Goal: Information Seeking & Learning: Learn about a topic

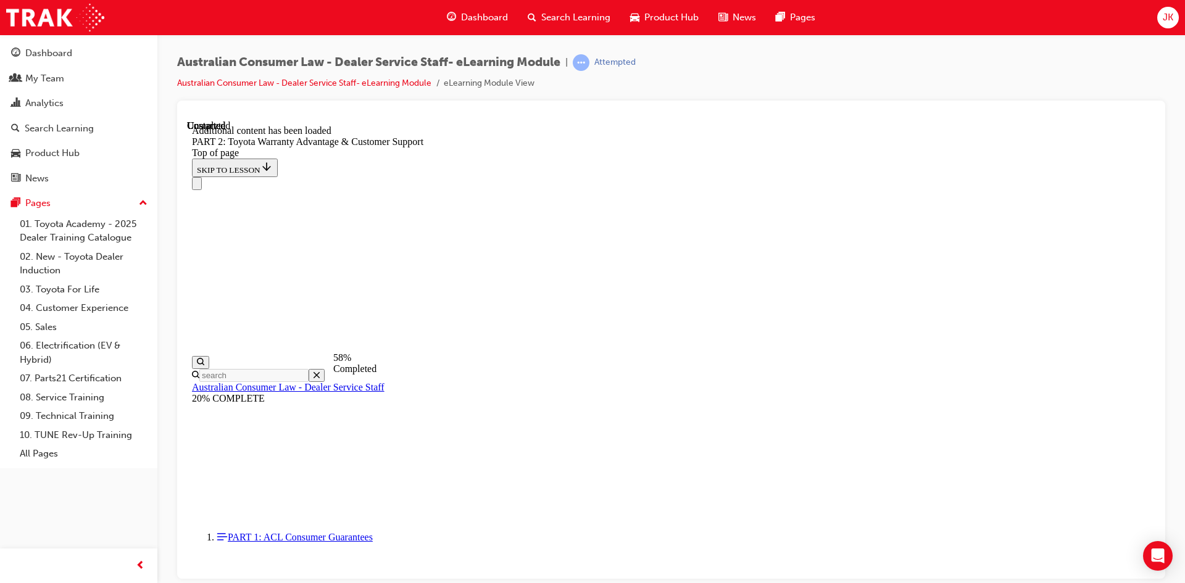
scroll to position [2842, 0]
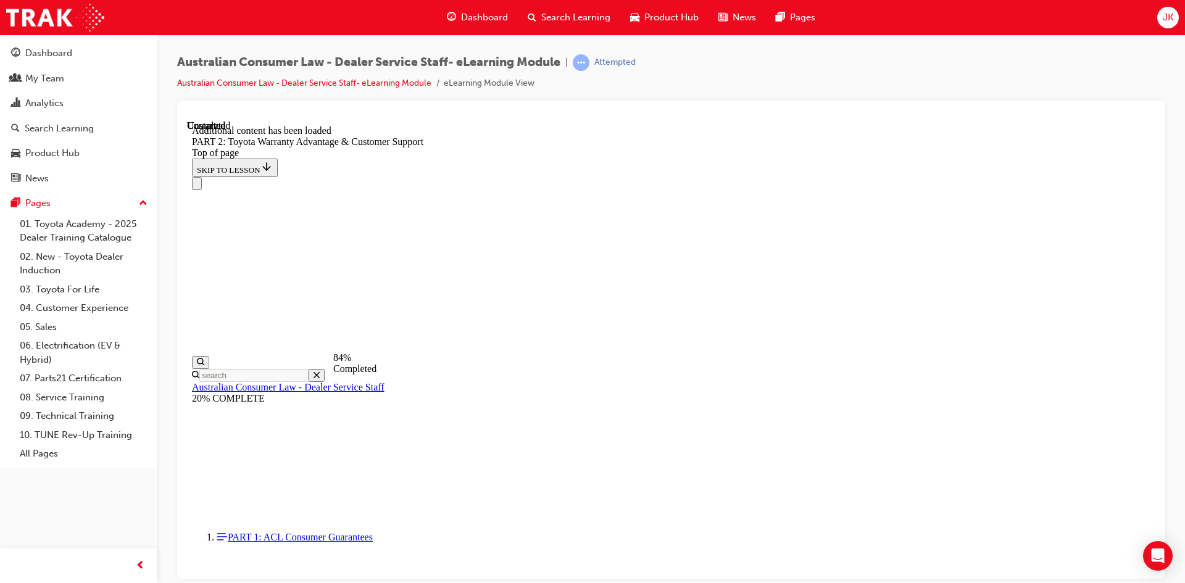
scroll to position [4491, 0]
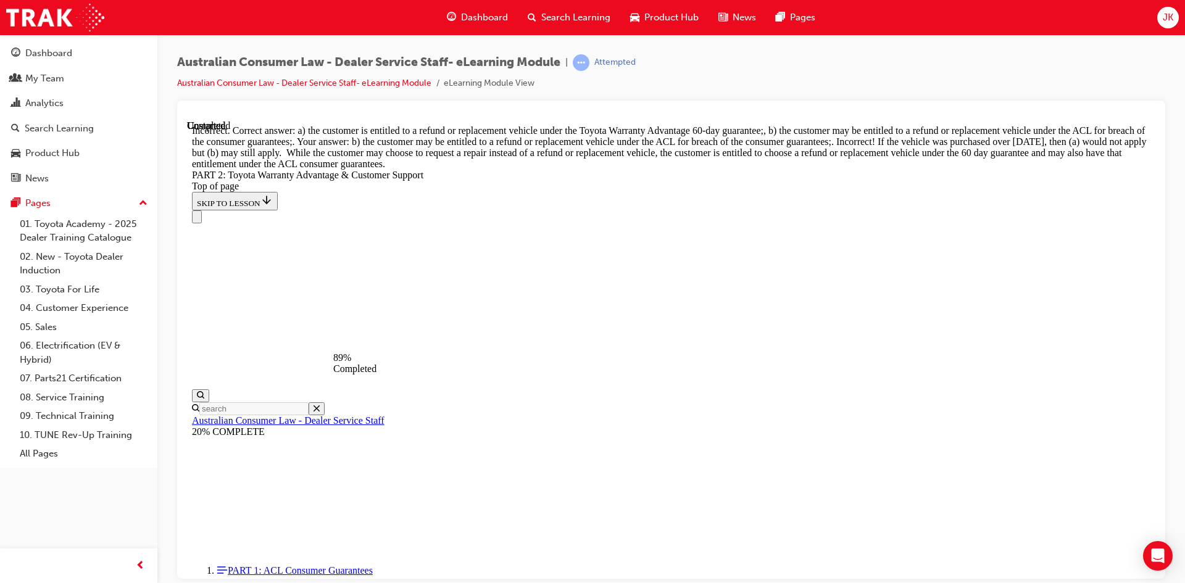
scroll to position [4737, 0]
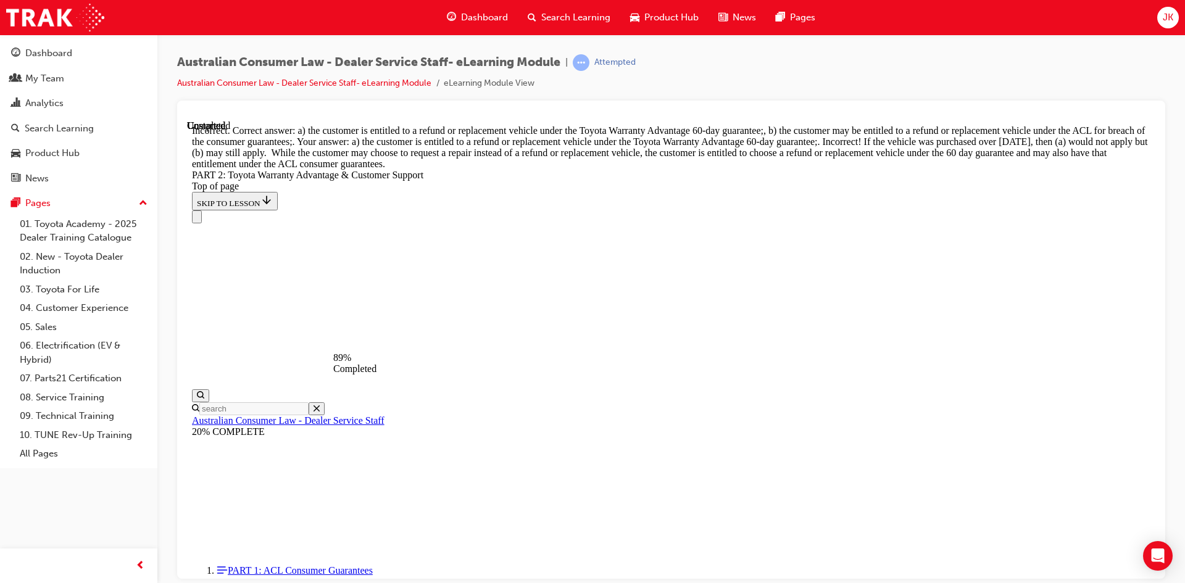
scroll to position [4804, 0]
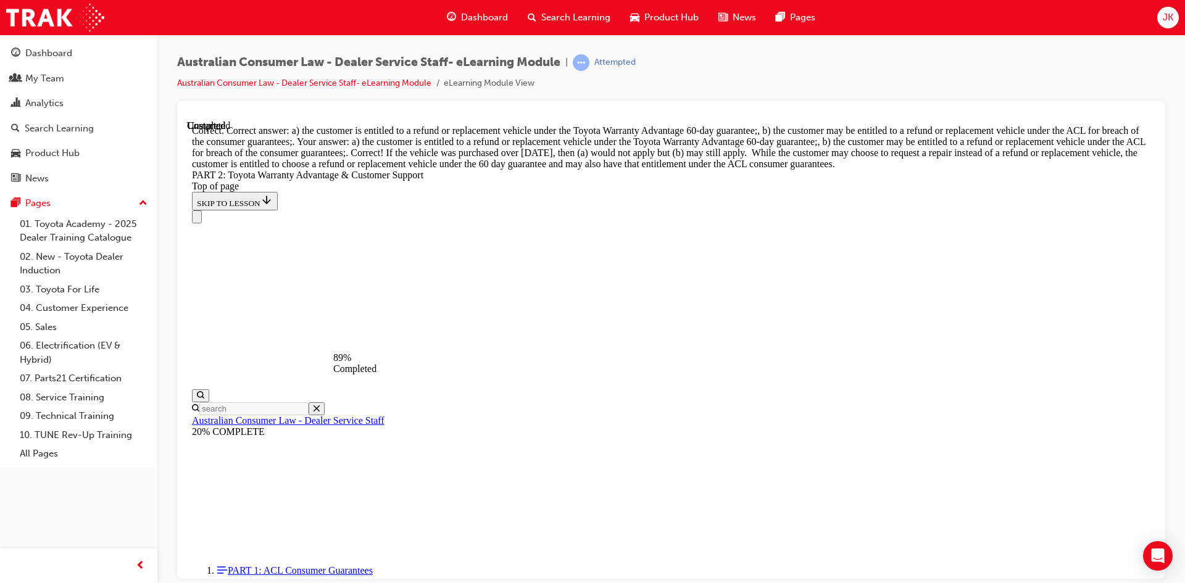
scroll to position [4835, 0]
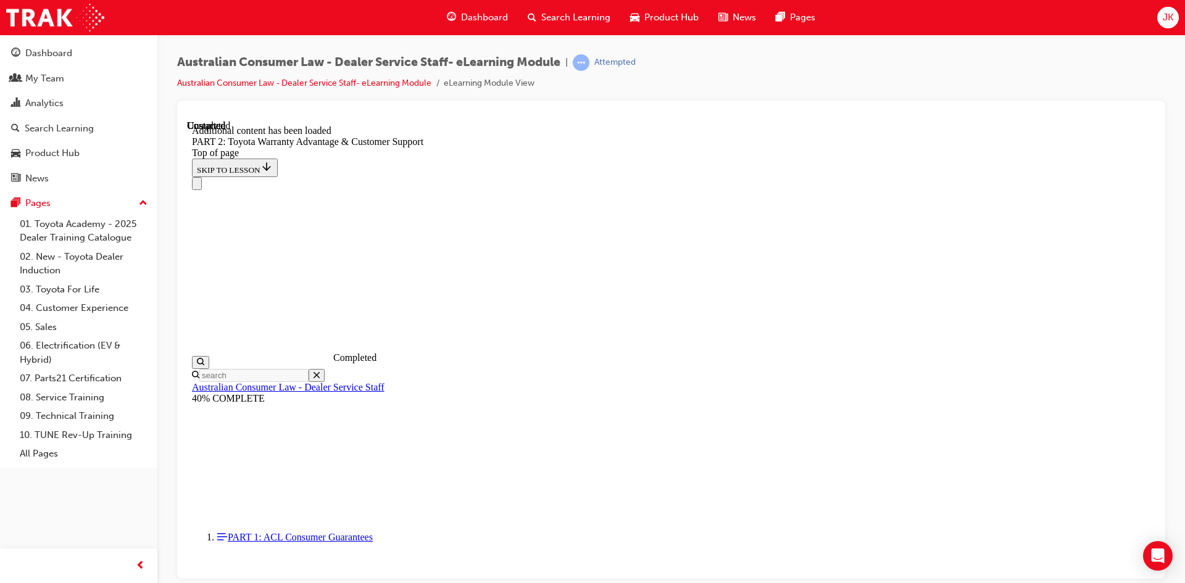
scroll to position [5122, 0]
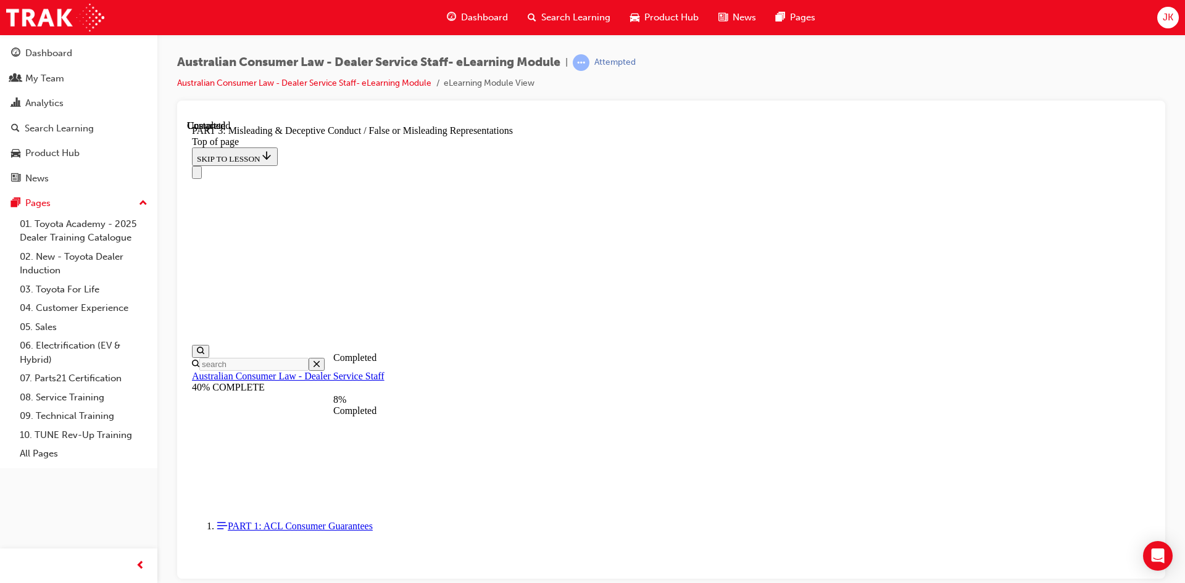
scroll to position [717, 0]
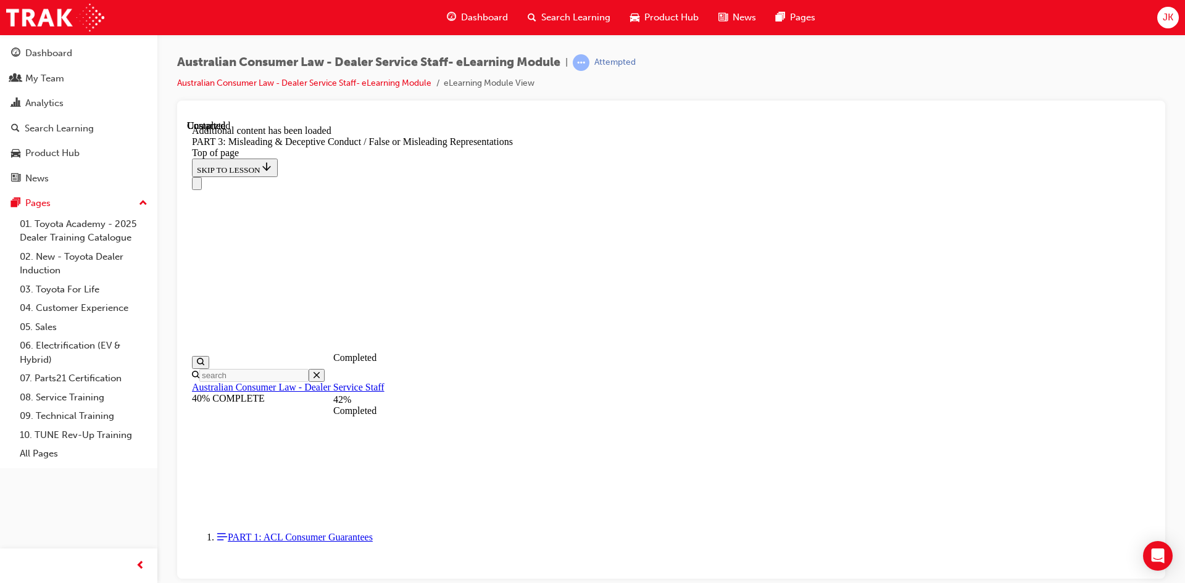
scroll to position [2874, 0]
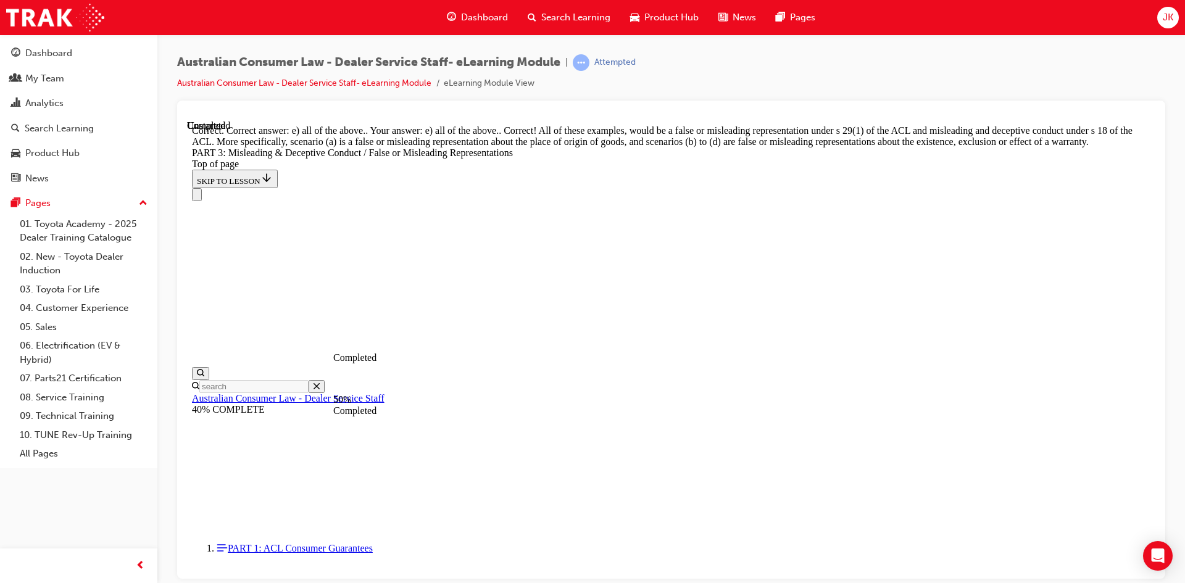
scroll to position [2875, 0]
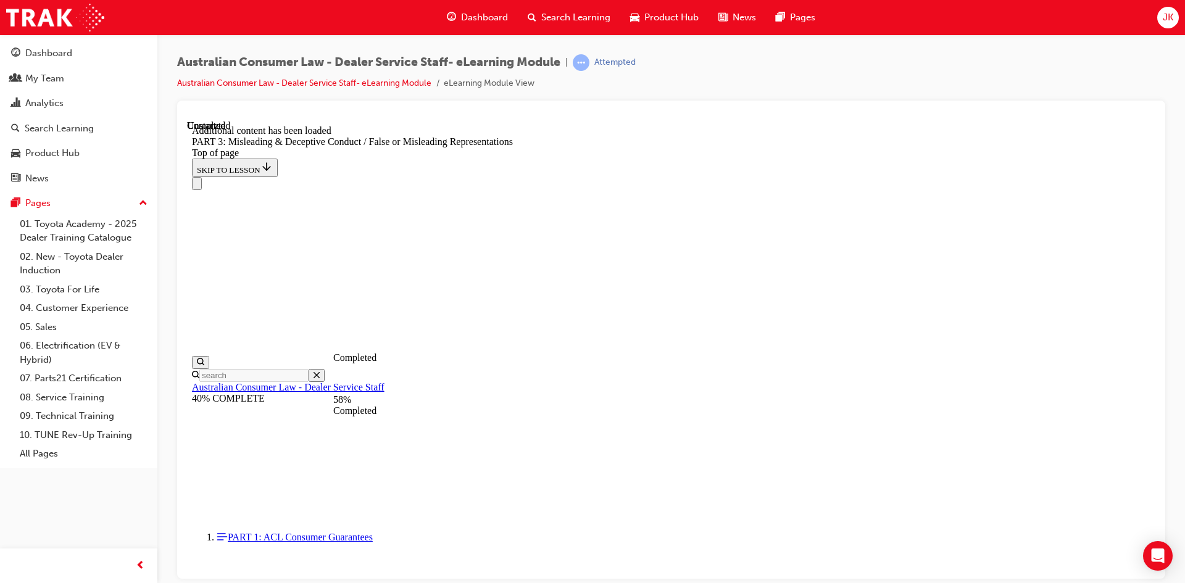
scroll to position [3576, 0]
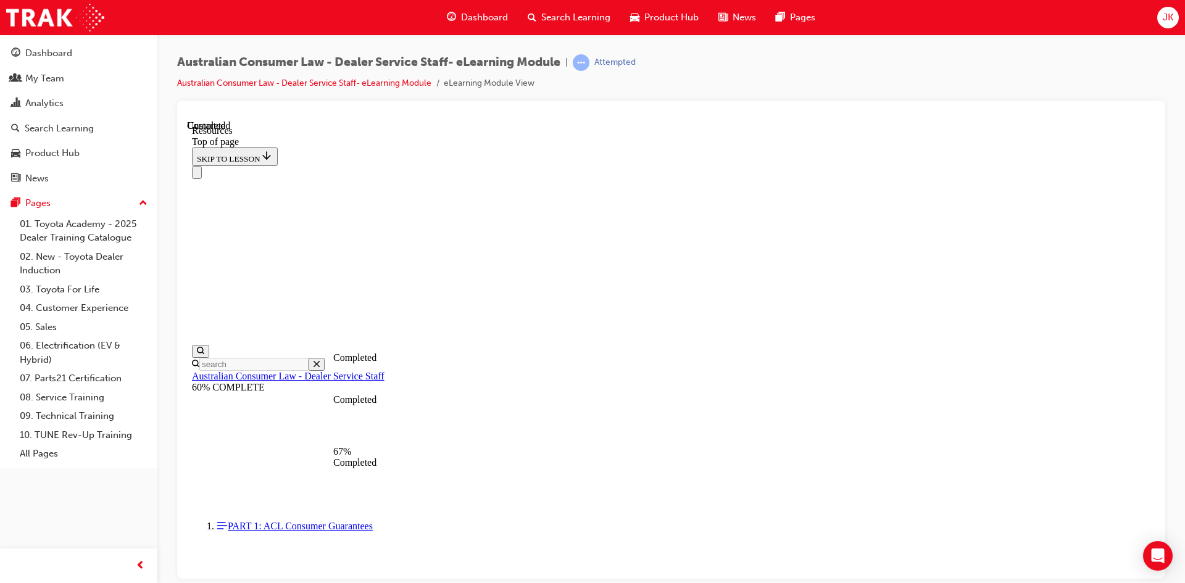
scroll to position [575, 0]
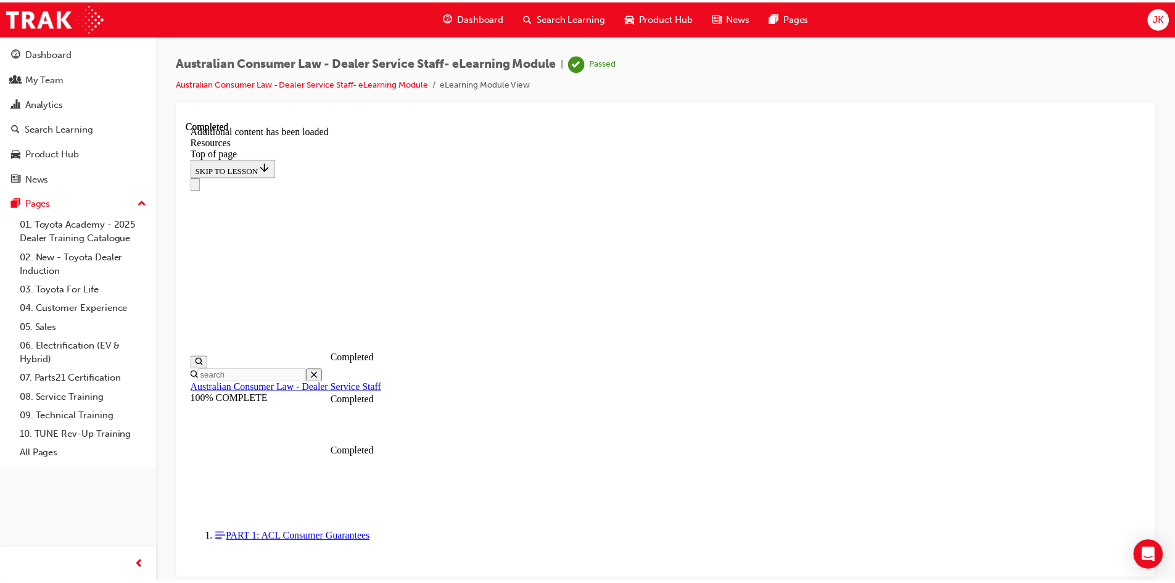
scroll to position [38, 0]
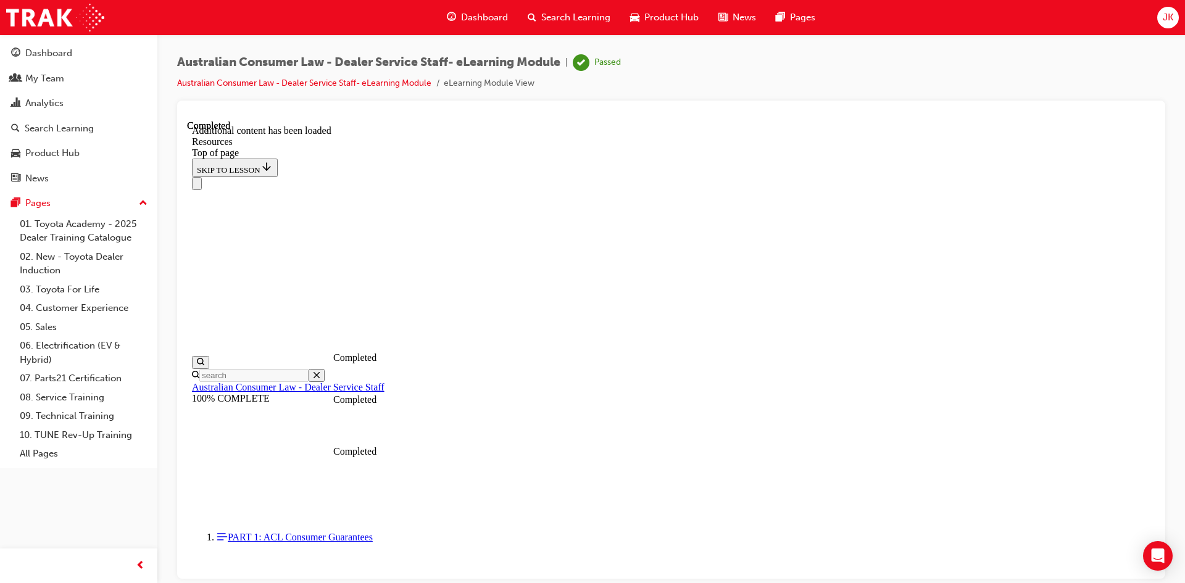
click at [581, 13] on span "Search Learning" at bounding box center [575, 17] width 69 height 14
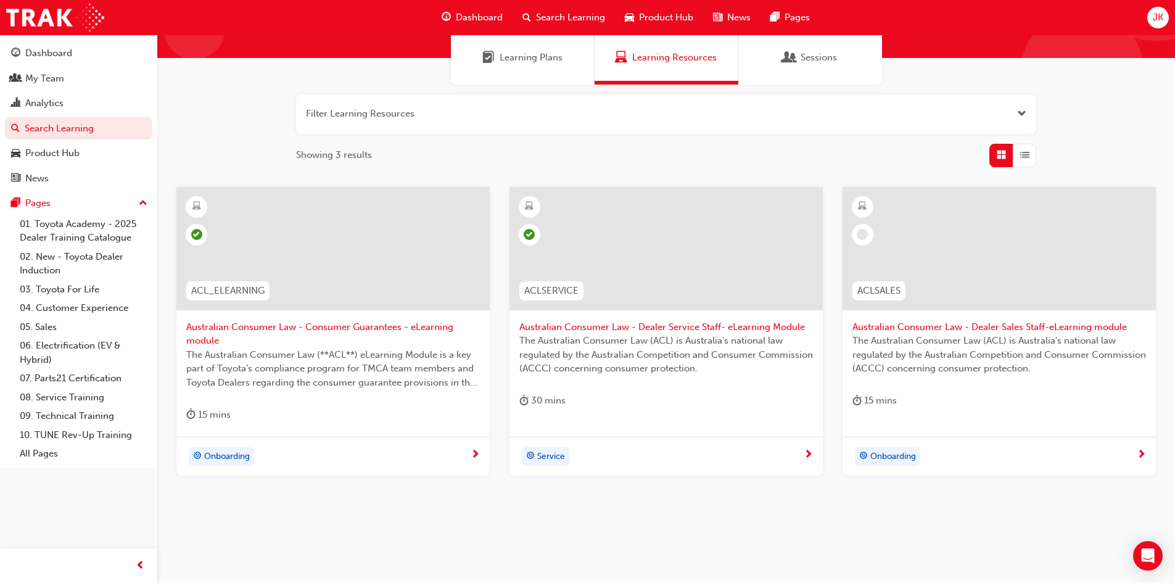
scroll to position [111, 0]
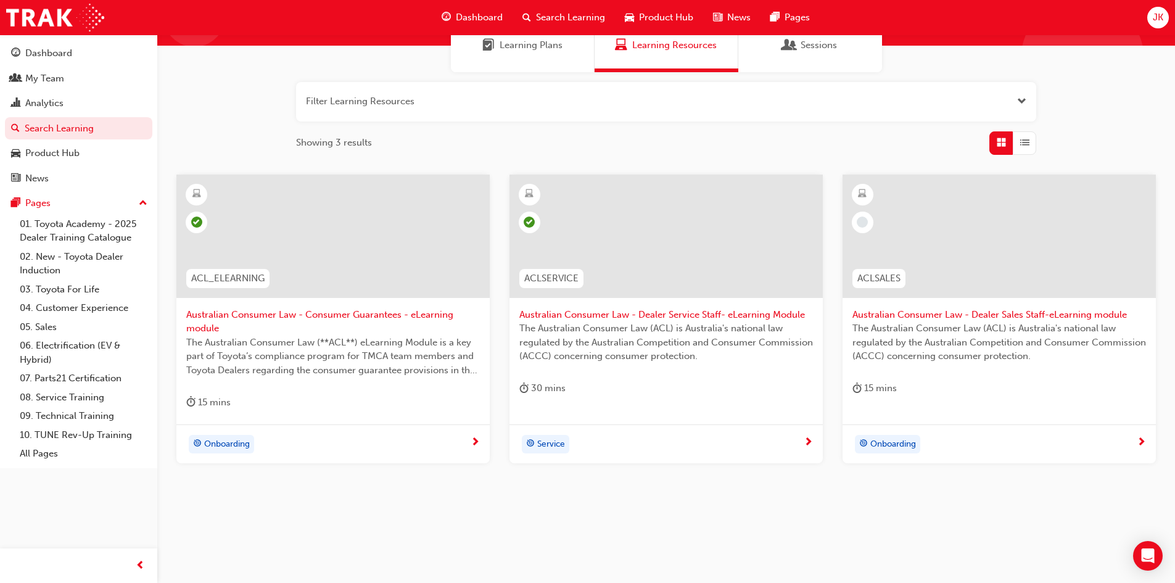
click at [945, 292] on div at bounding box center [999, 236] width 313 height 123
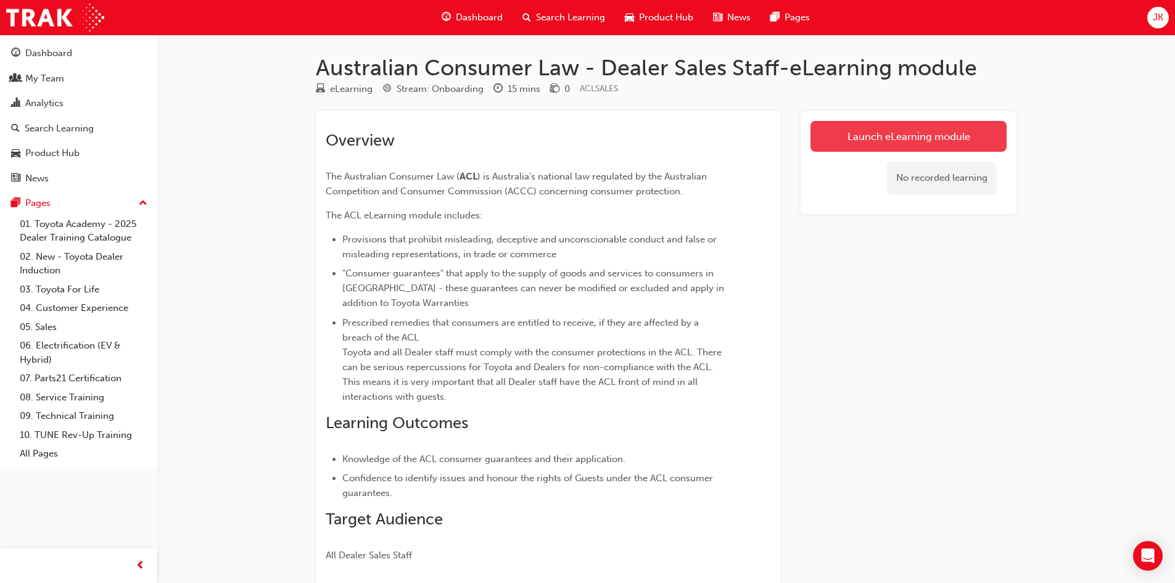
click at [934, 139] on link "Launch eLearning module" at bounding box center [909, 136] width 196 height 31
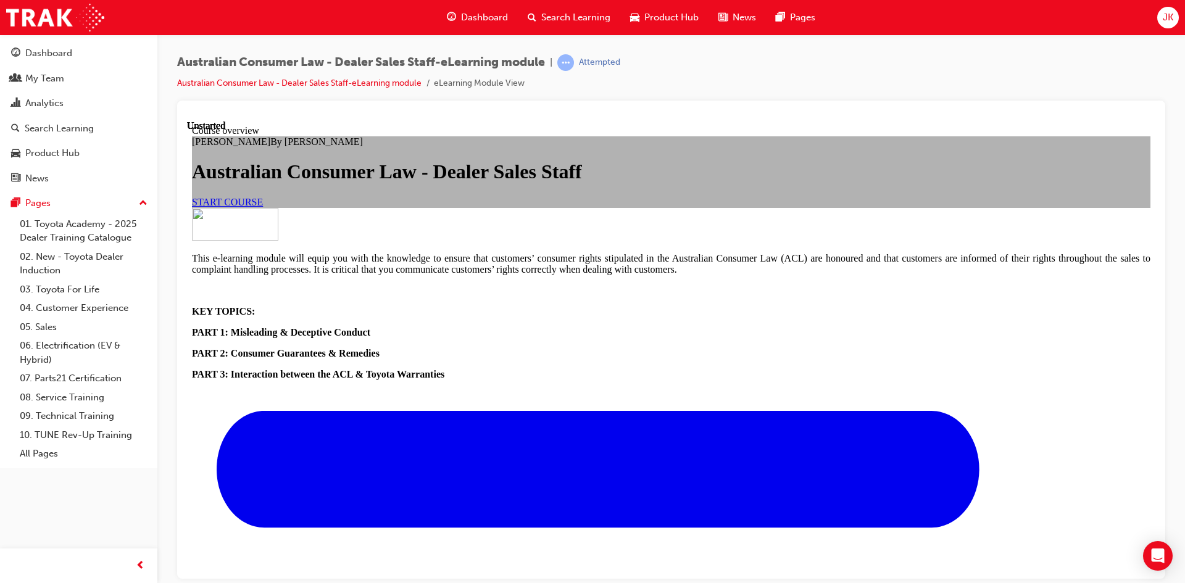
click at [263, 207] on link "START COURSE" at bounding box center [227, 201] width 71 height 10
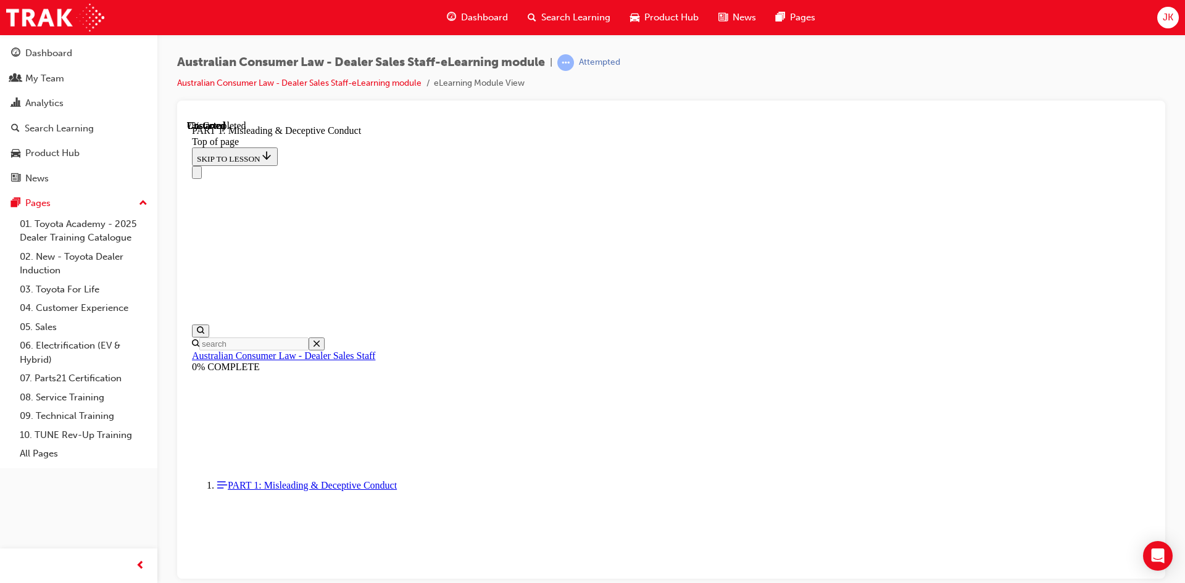
scroll to position [38, 0]
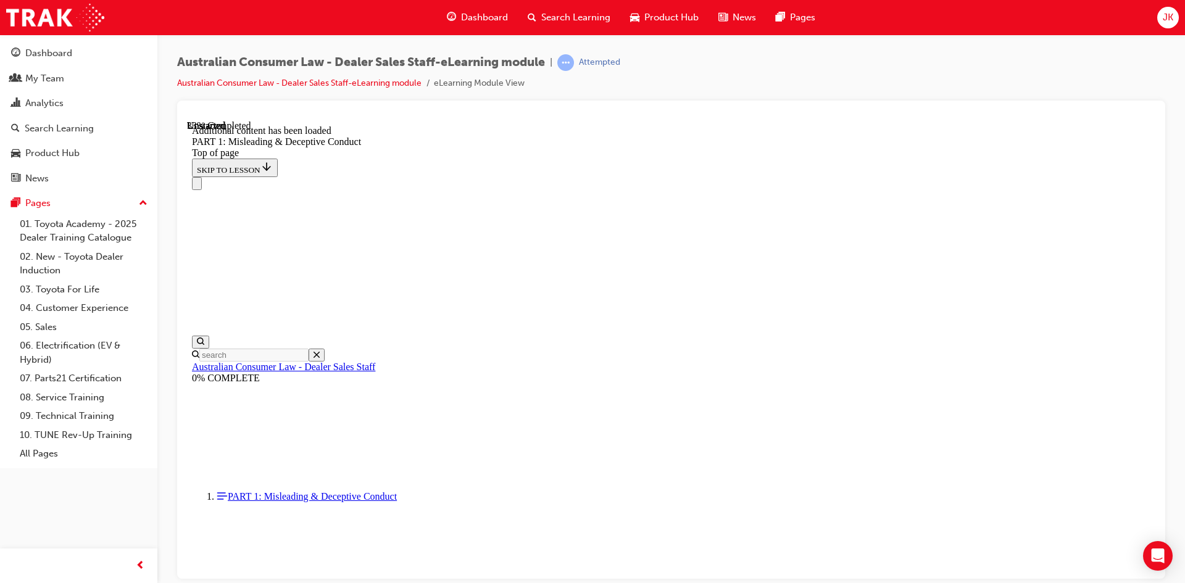
scroll to position [1226, 0]
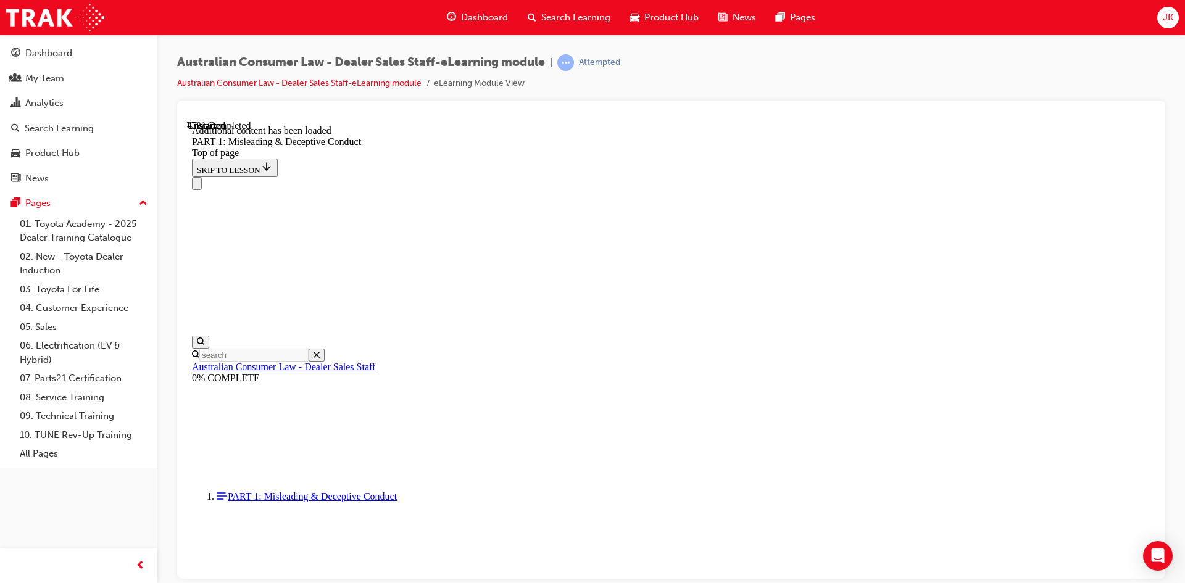
scroll to position [1752, 0]
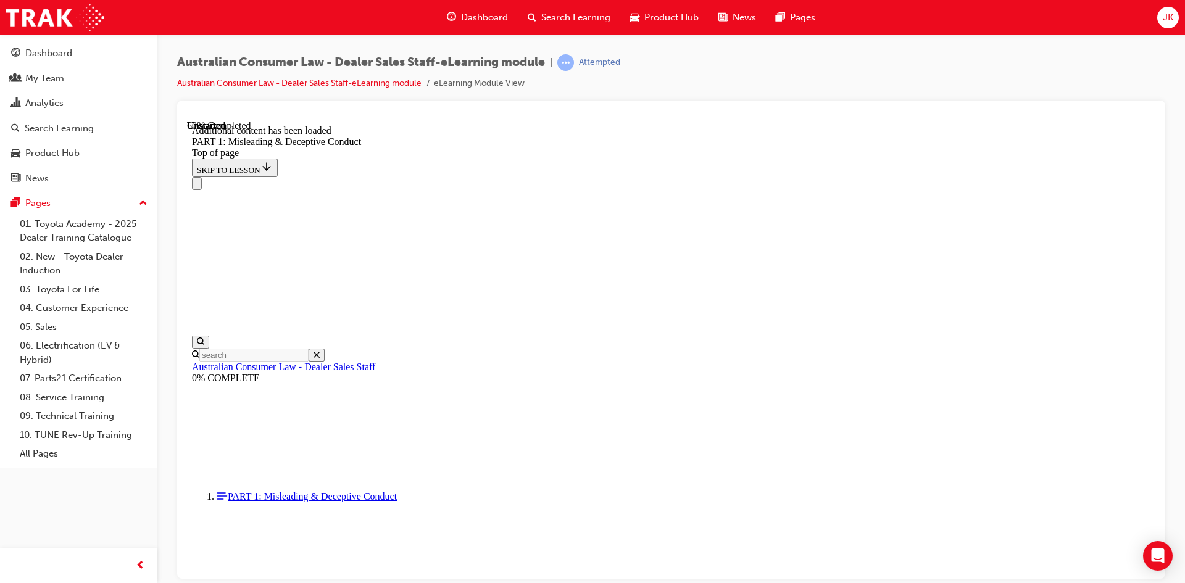
scroll to position [2434, 0]
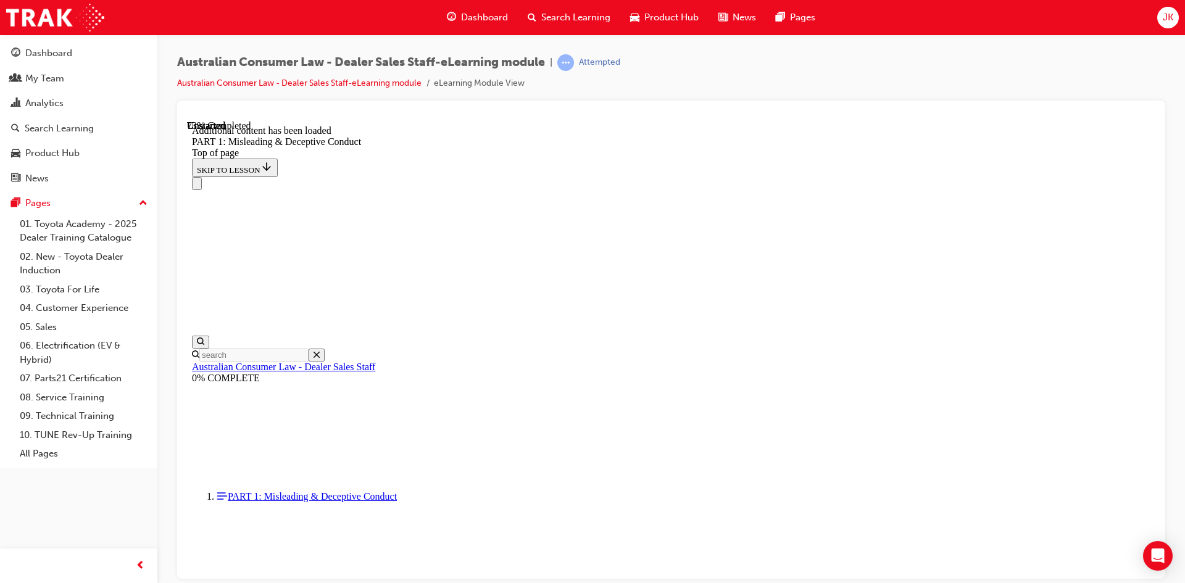
scroll to position [3014, 0]
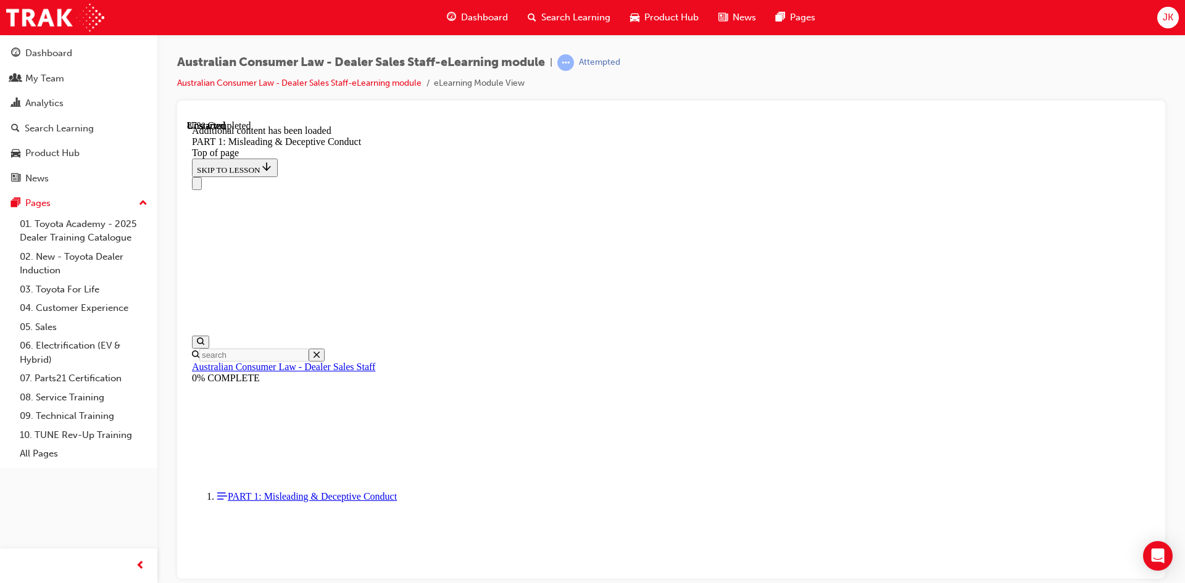
scroll to position [3348, 0]
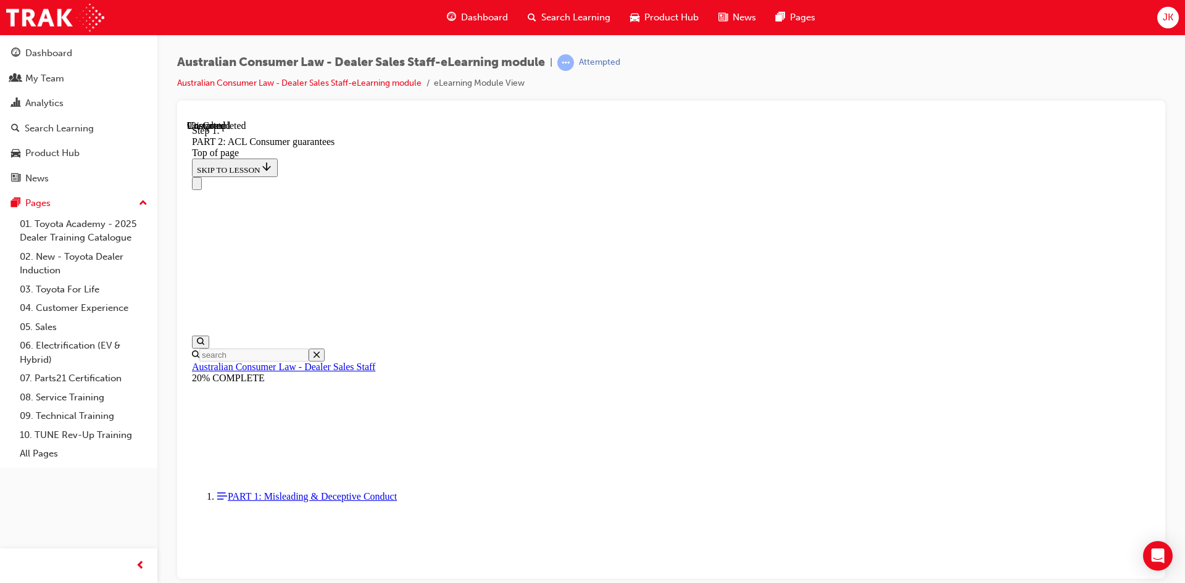
scroll to position [2000, 0]
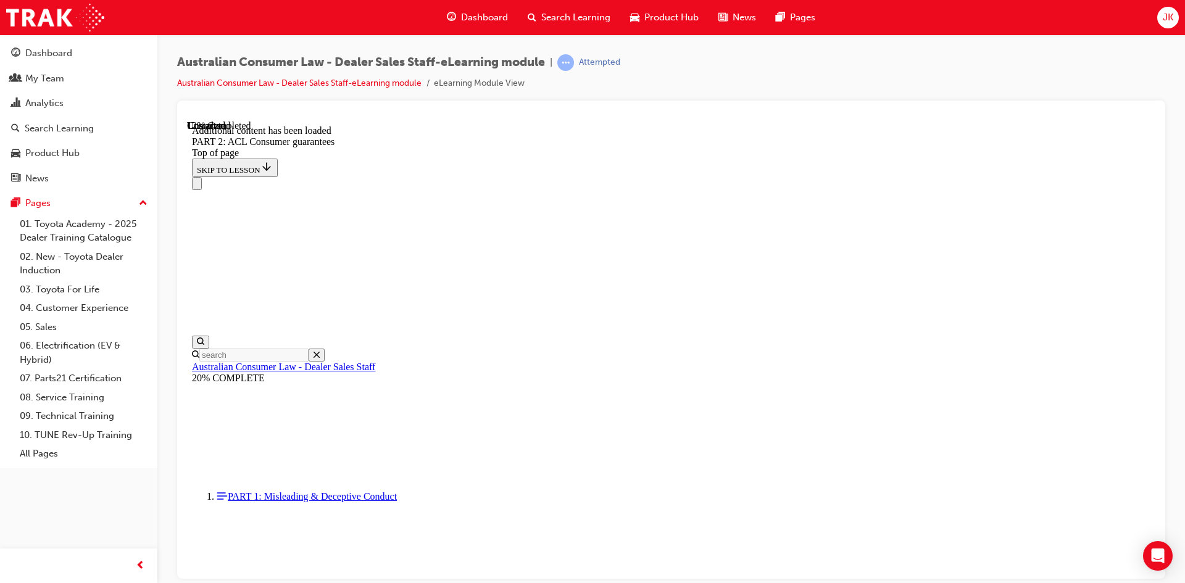
scroll to position [2333, 0]
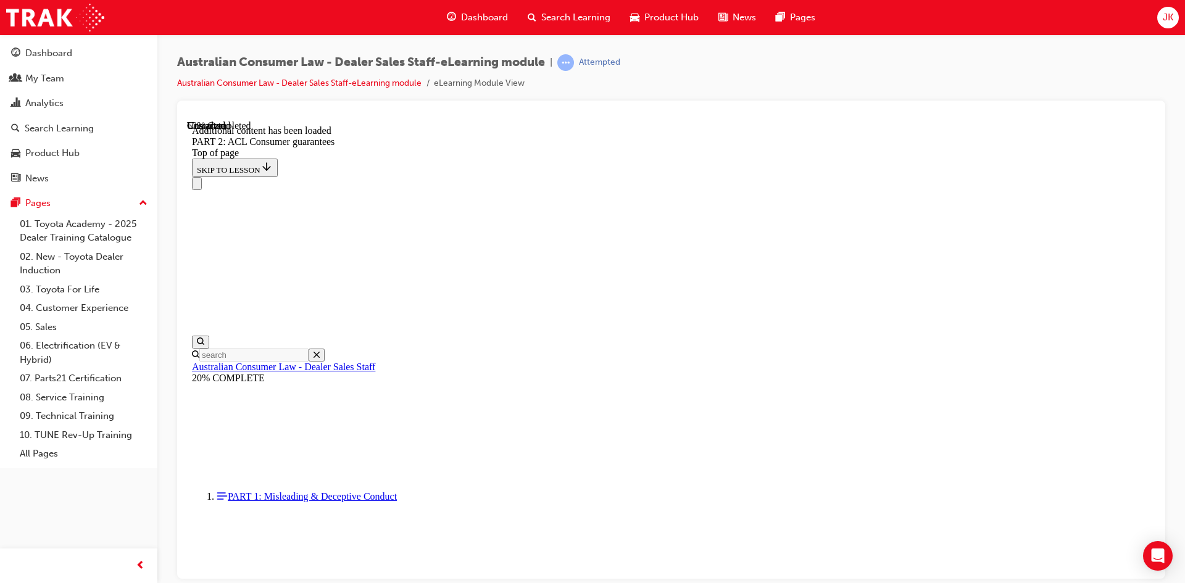
scroll to position [7699, 0]
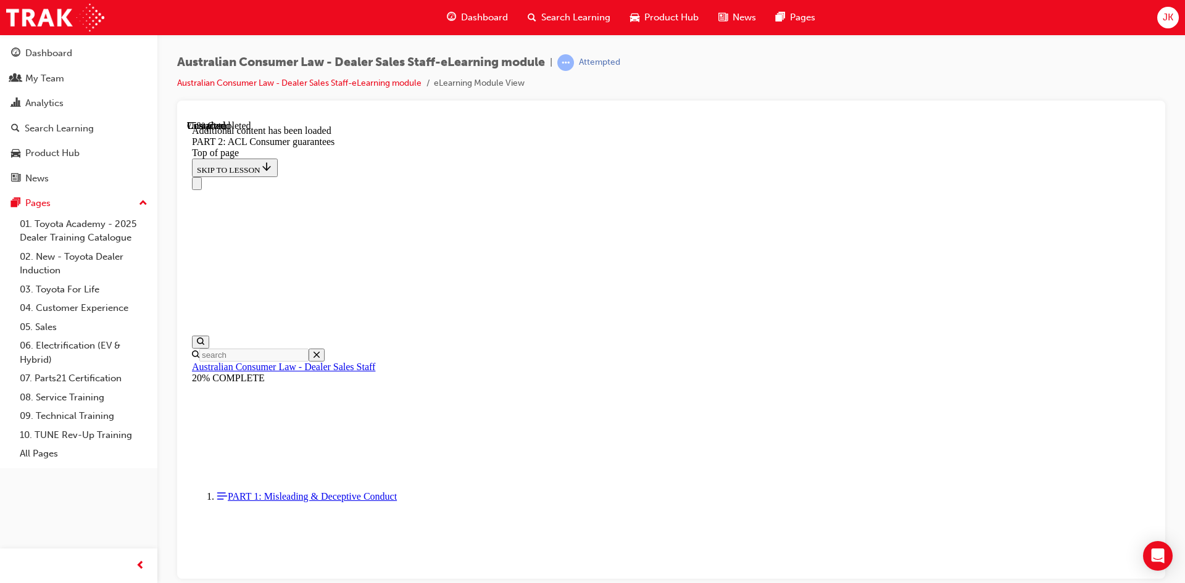
scroll to position [10270, 0]
drag, startPoint x: 904, startPoint y: 383, endPoint x: 892, endPoint y: 384, distance: 11.9
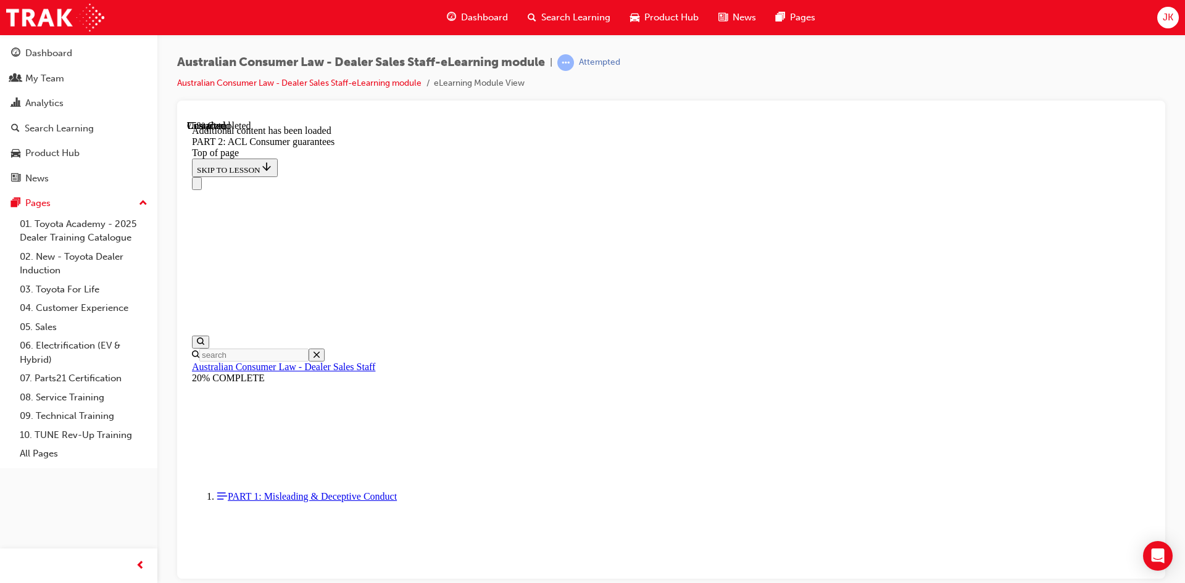
drag, startPoint x: 753, startPoint y: 482, endPoint x: 780, endPoint y: 476, distance: 27.8
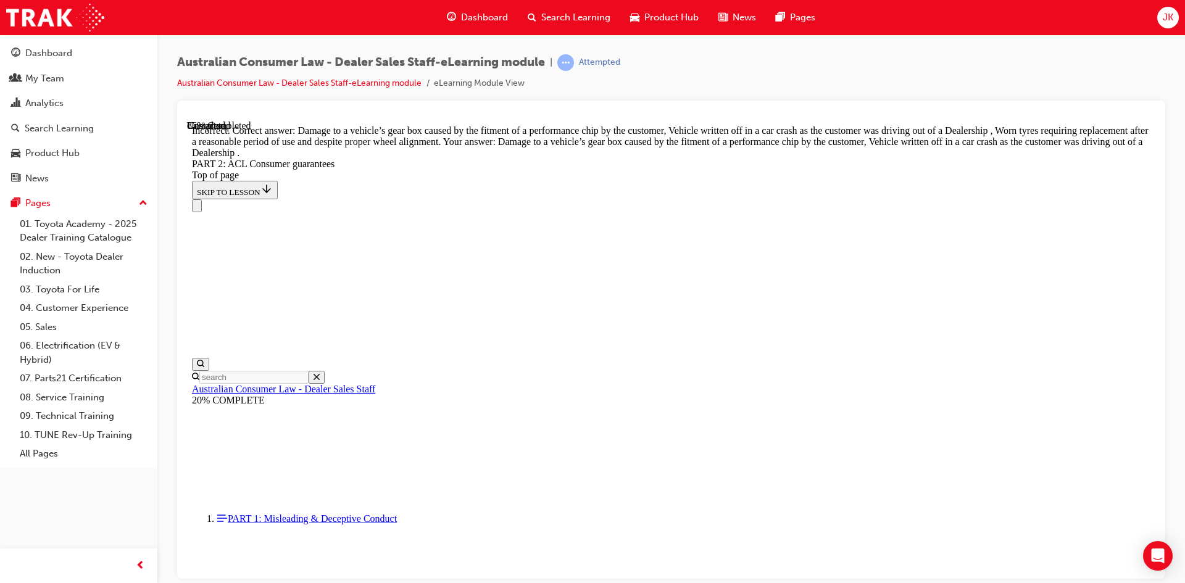
scroll to position [12199, 0]
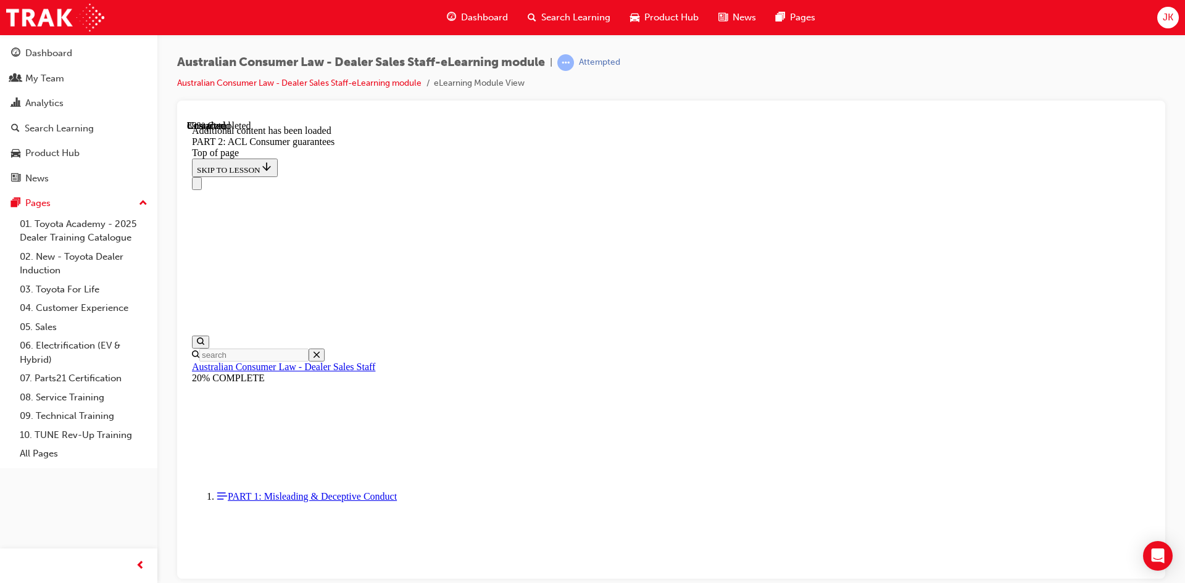
scroll to position [13341, 0]
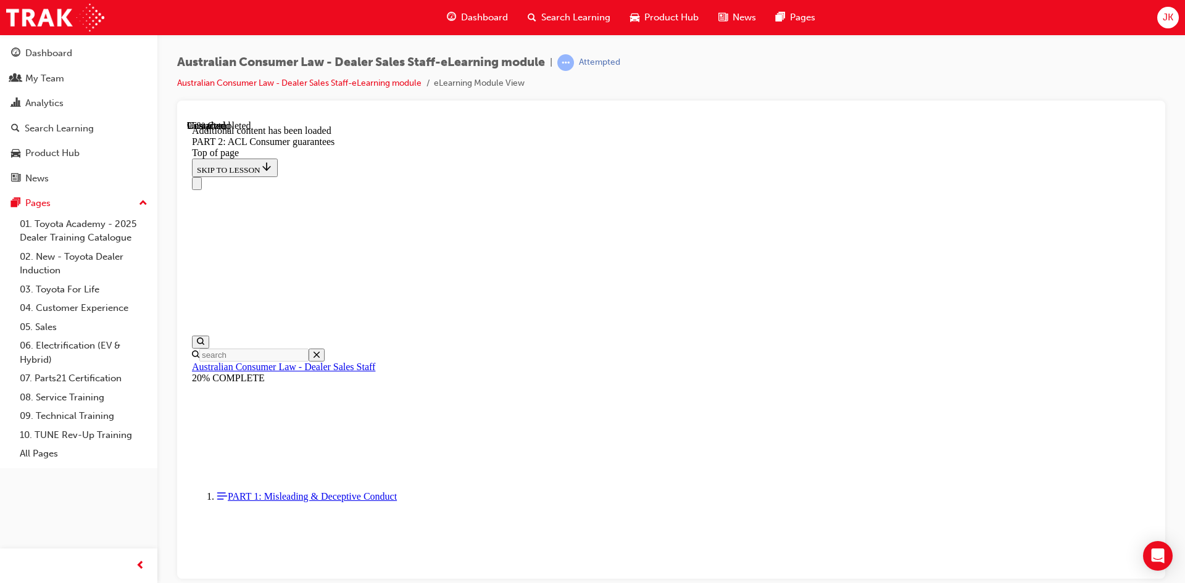
scroll to position [14811, 0]
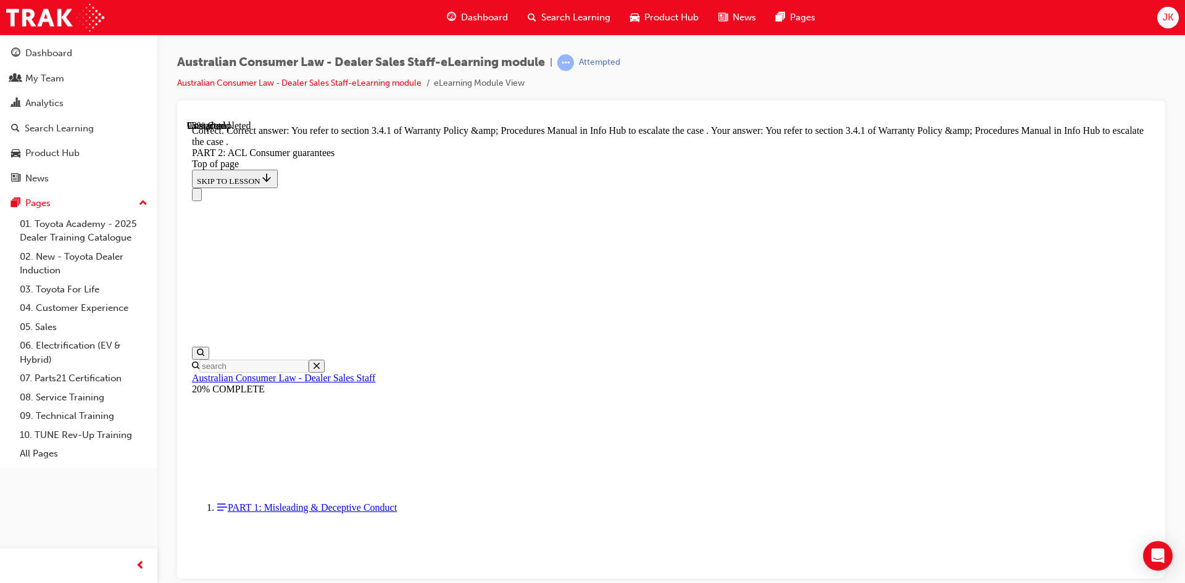
scroll to position [15482, 0]
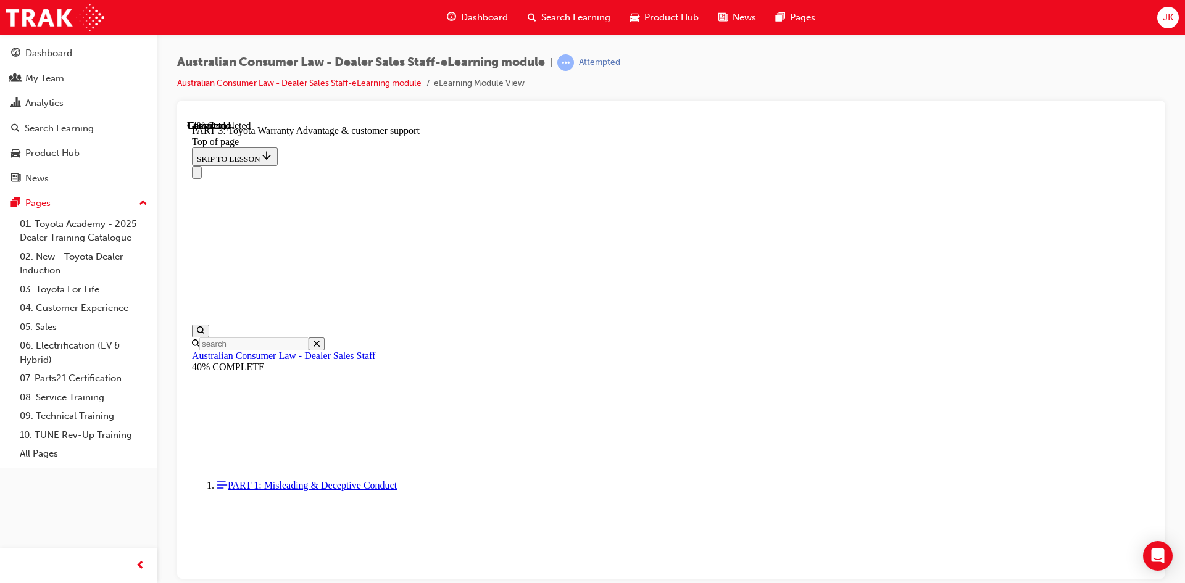
scroll to position [717, 0]
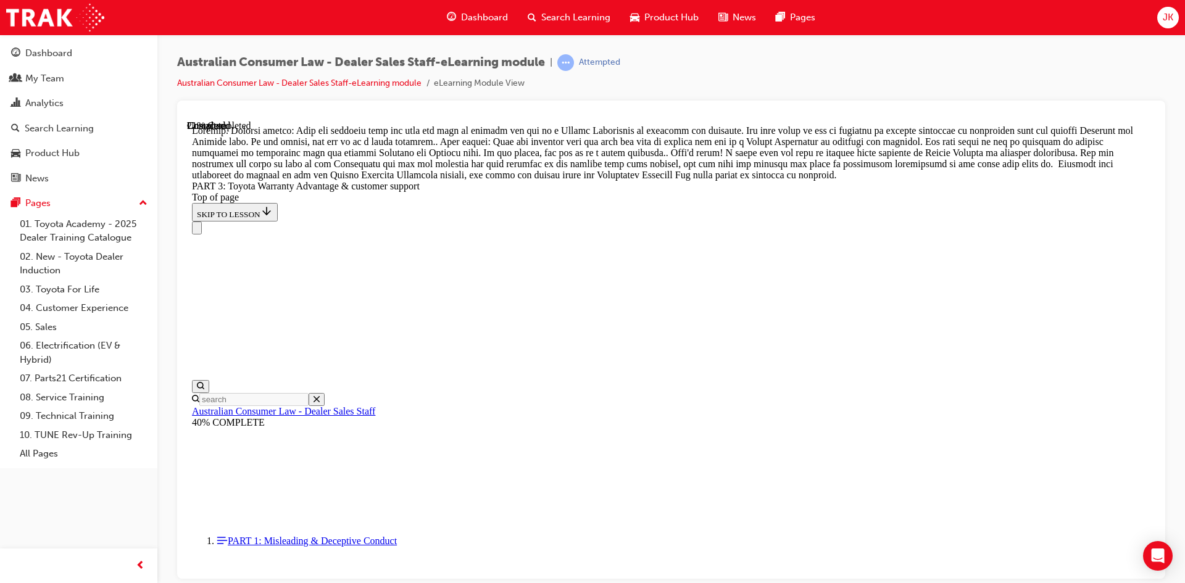
scroll to position [1112, 0]
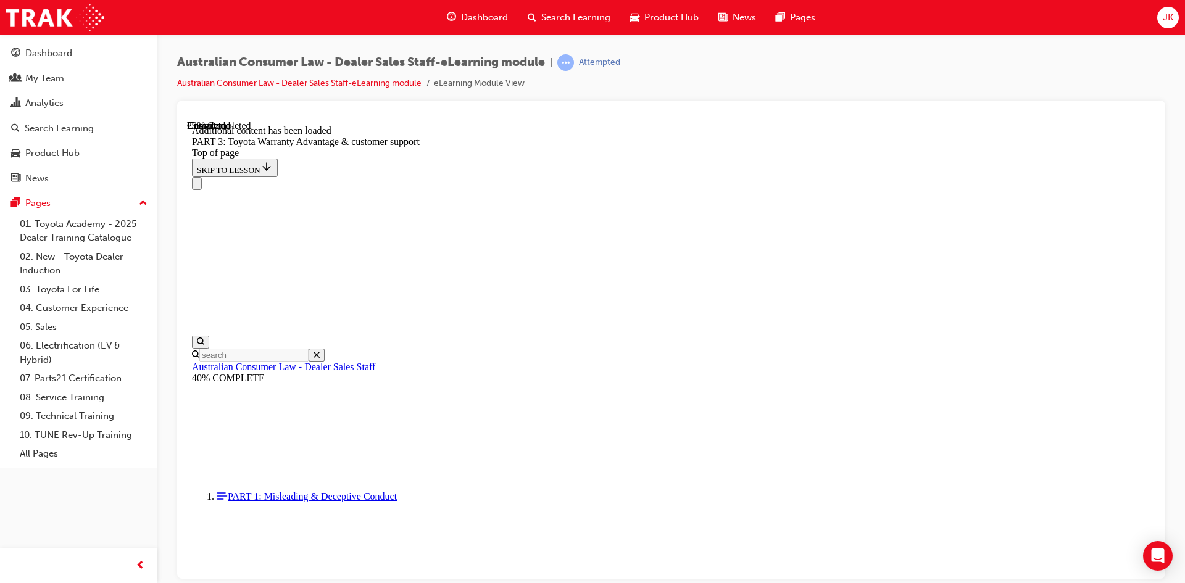
scroll to position [1440, 0]
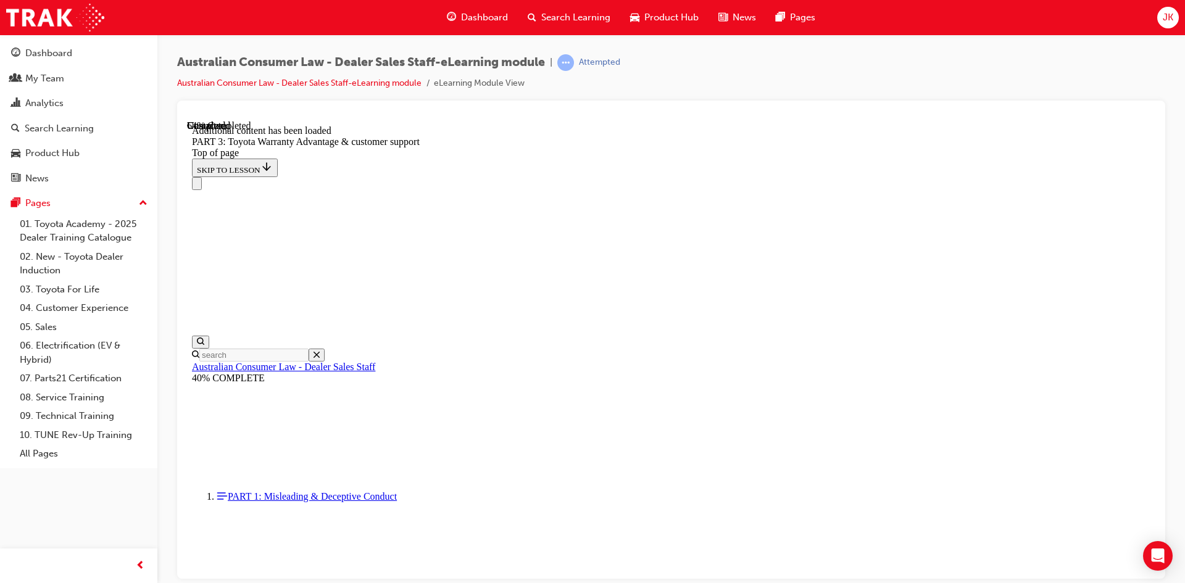
scroll to position [3222, 0]
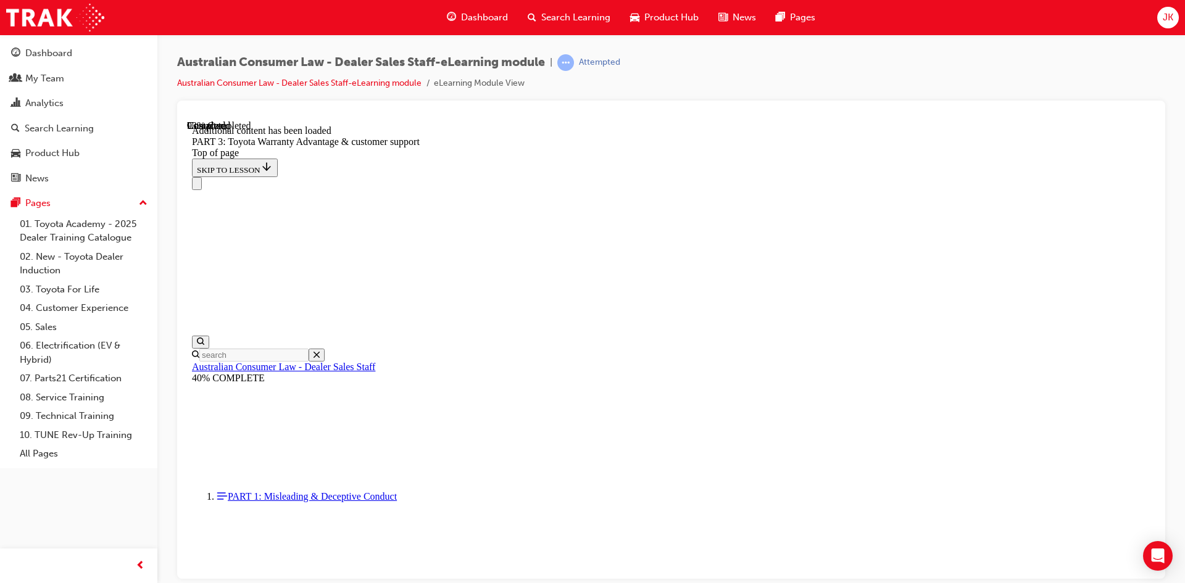
scroll to position [3905, 0]
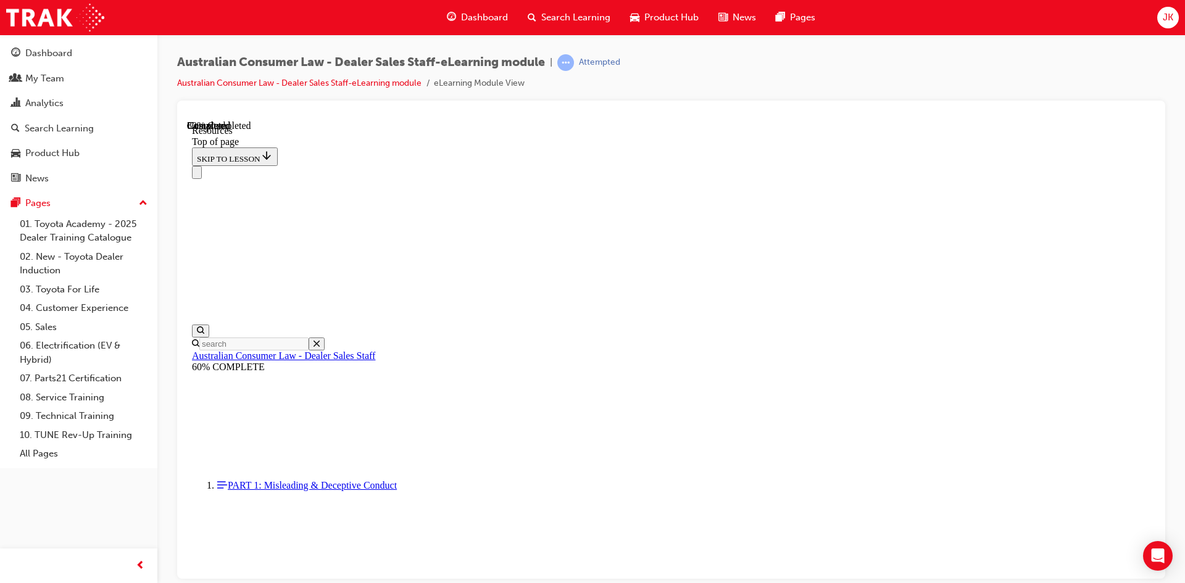
scroll to position [611, 0]
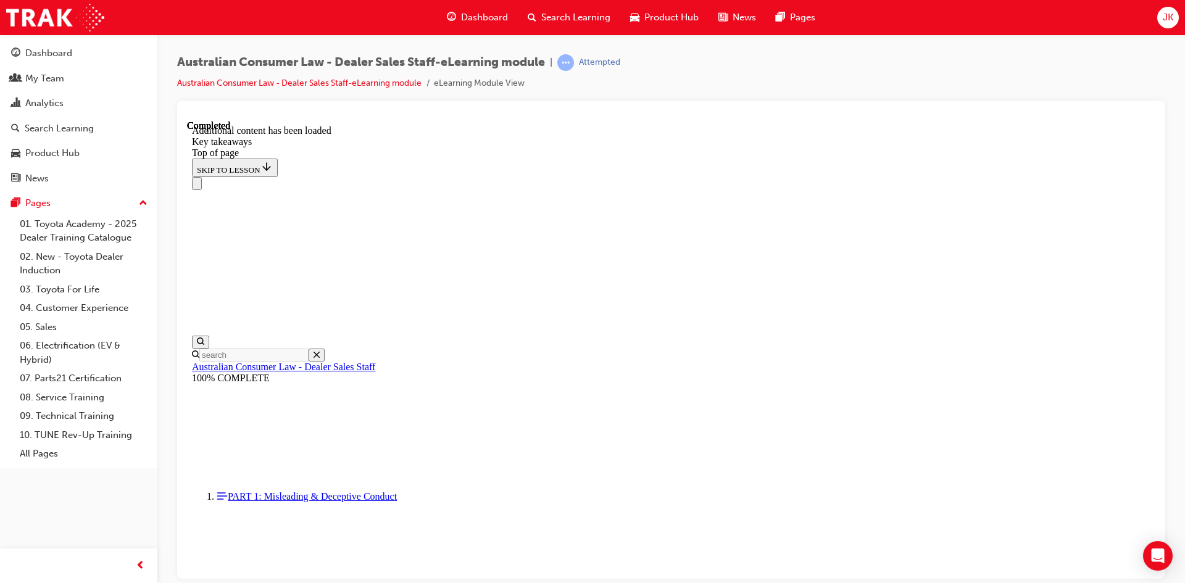
scroll to position [264, 0]
